Goal: Navigation & Orientation: Find specific page/section

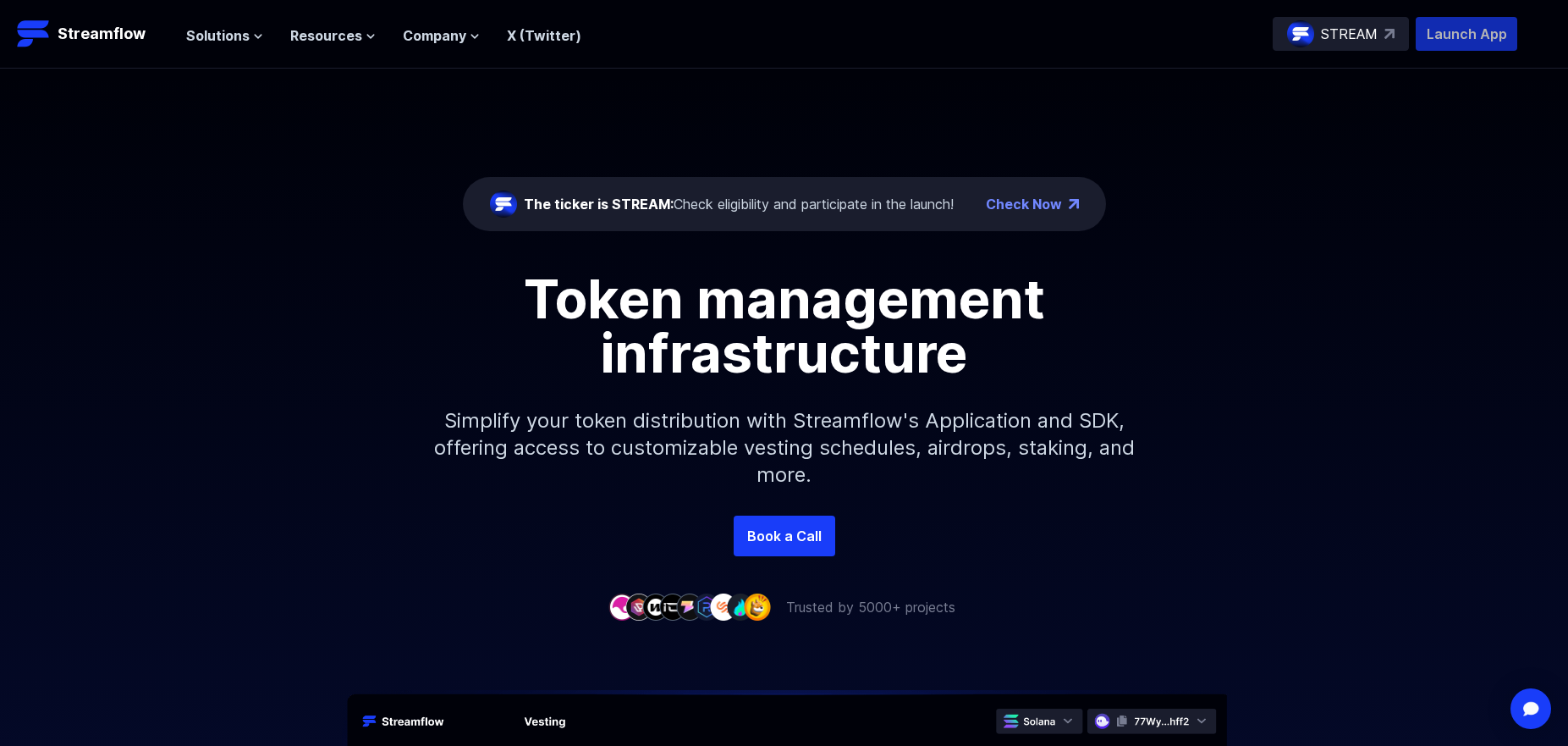
click at [1442, 39] on p "Launch App" at bounding box center [1466, 34] width 101 height 34
click at [1347, 41] on p "STREAM" at bounding box center [1349, 34] width 56 height 20
click at [89, 34] on p "Streamflow" at bounding box center [101, 34] width 88 height 24
click at [212, 46] on div "Solutions Overview Streamflow features an all-in-one token distribution platfor…" at bounding box center [383, 34] width 395 height 34
click at [221, 37] on span "Solutions" at bounding box center [218, 35] width 63 height 20
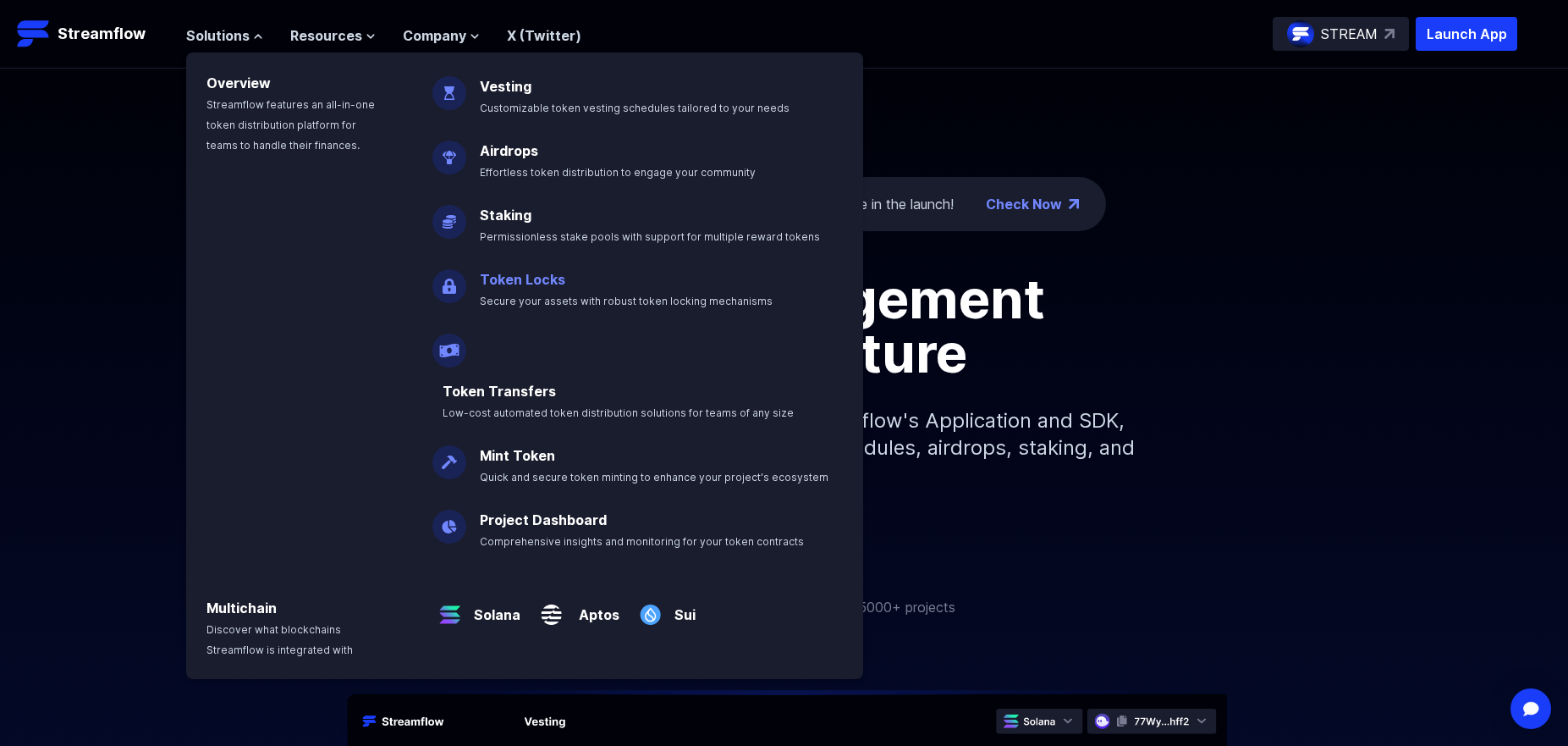
click at [516, 276] on link "Token Locks" at bounding box center [522, 279] width 85 height 17
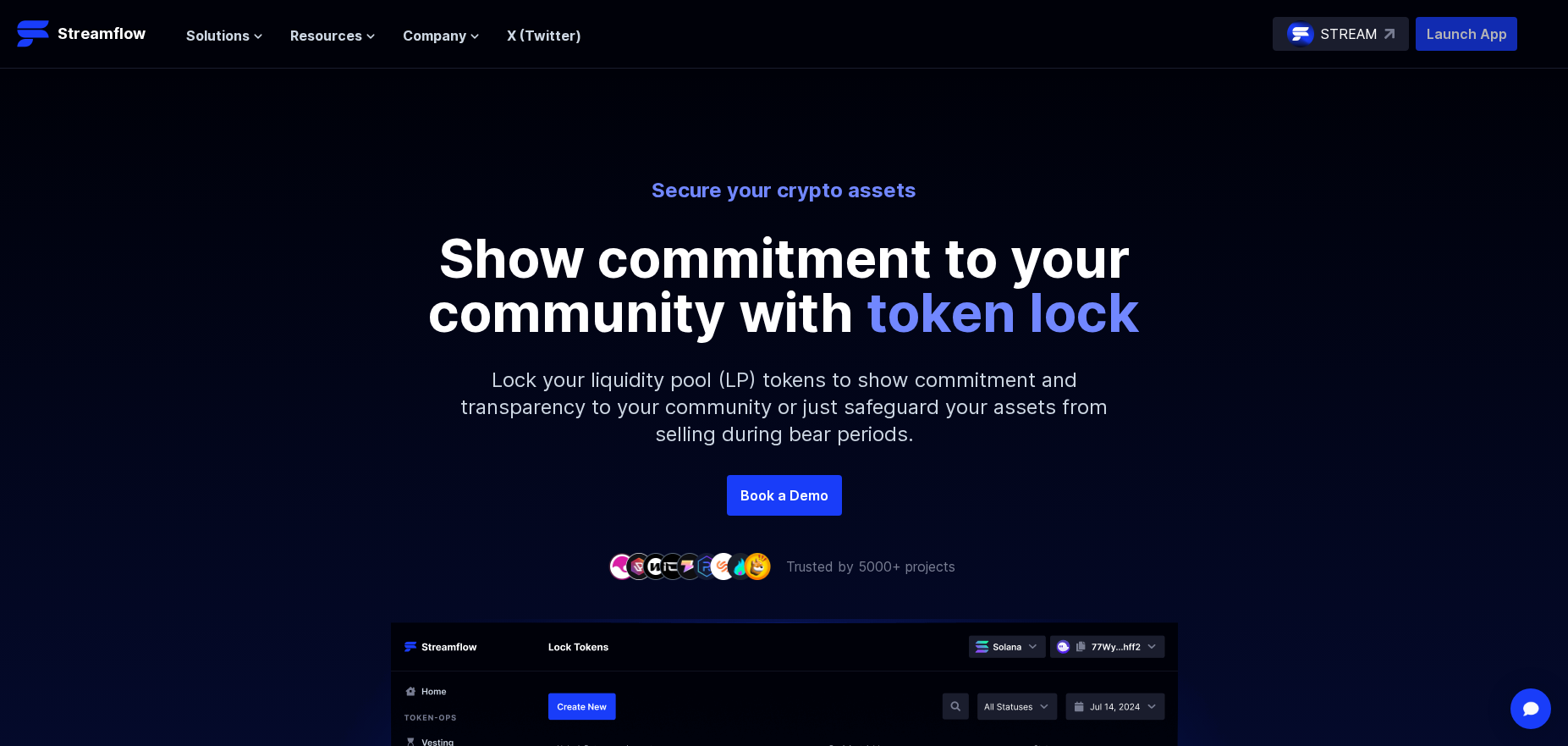
click at [1468, 37] on p "Launch App" at bounding box center [1466, 34] width 101 height 34
